Goal: Information Seeking & Learning: Learn about a topic

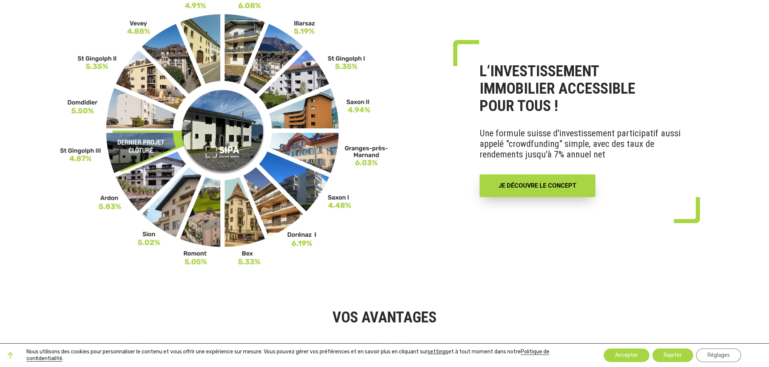
scroll to position [92, 0]
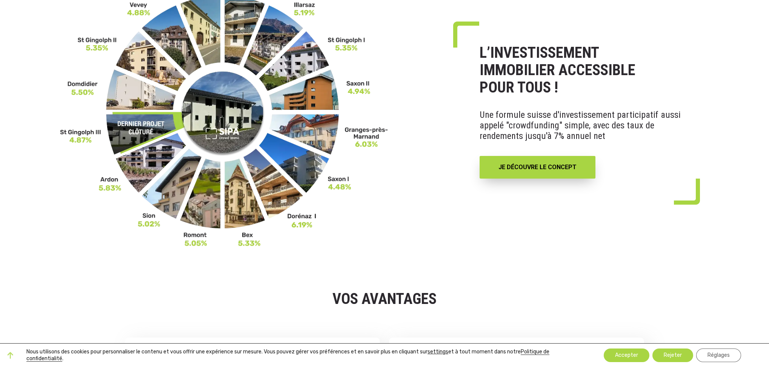
click at [367, 134] on img at bounding box center [224, 111] width 328 height 272
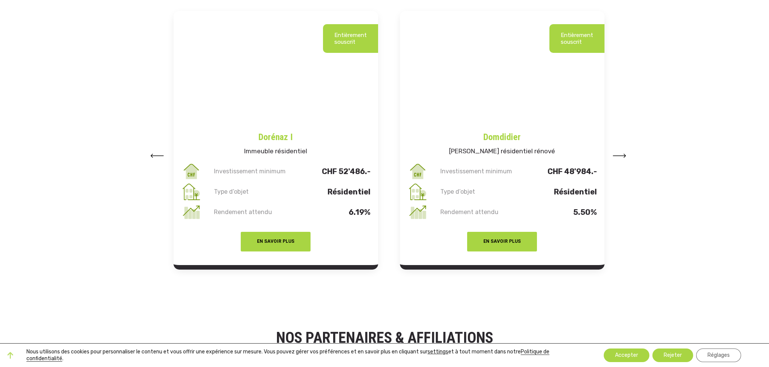
scroll to position [978, 0]
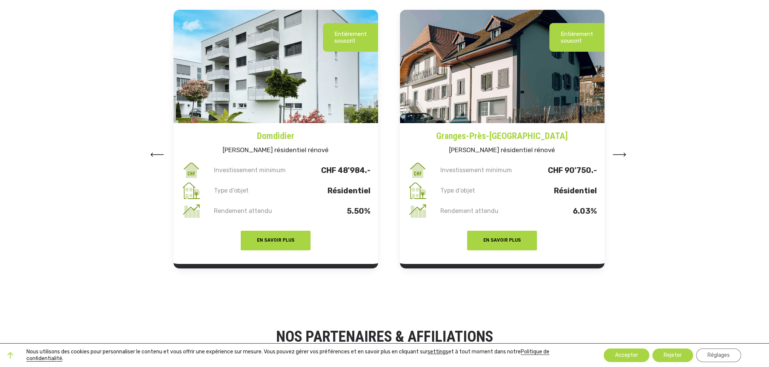
click at [471, 80] on img at bounding box center [502, 66] width 205 height 113
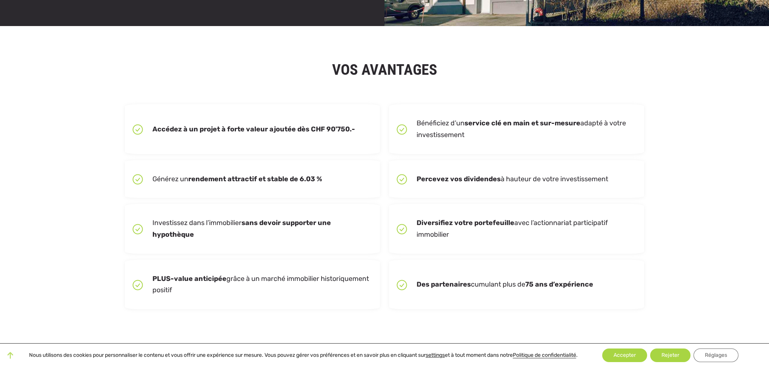
scroll to position [936, 0]
